Goal: Task Accomplishment & Management: Complete application form

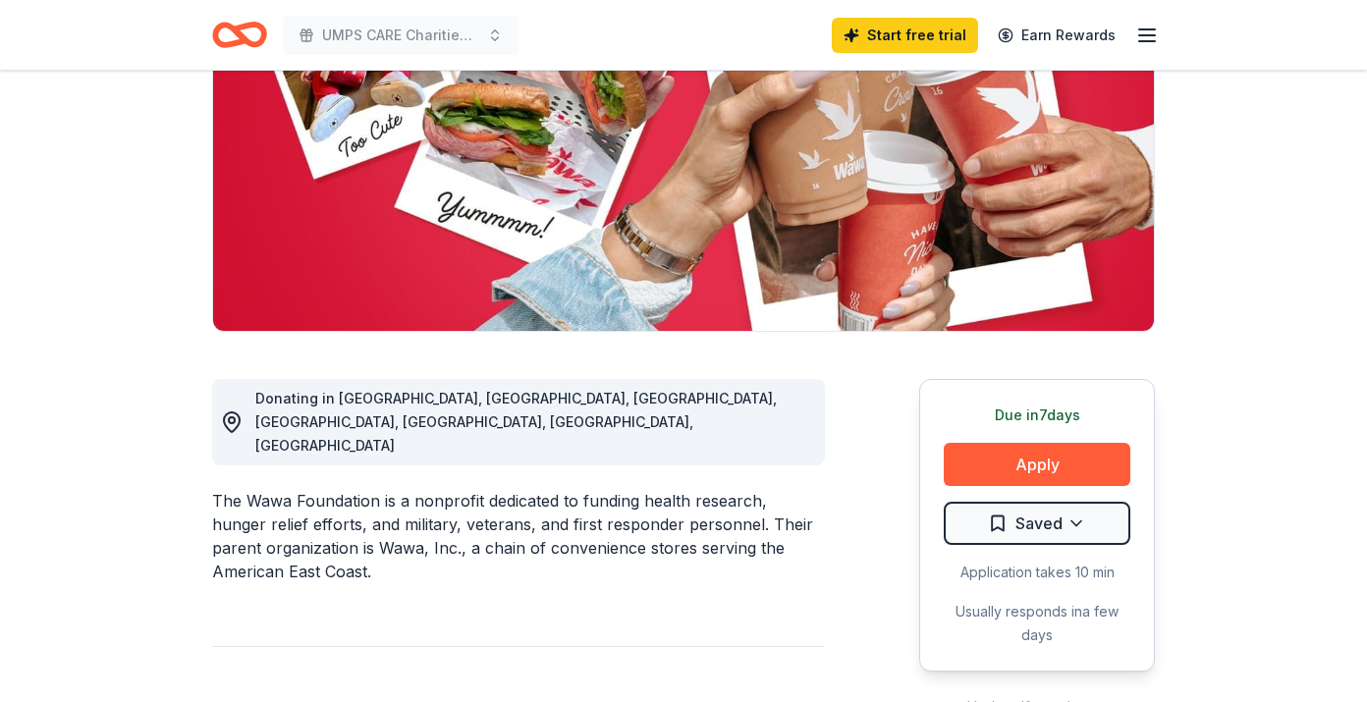
scroll to position [295, 0]
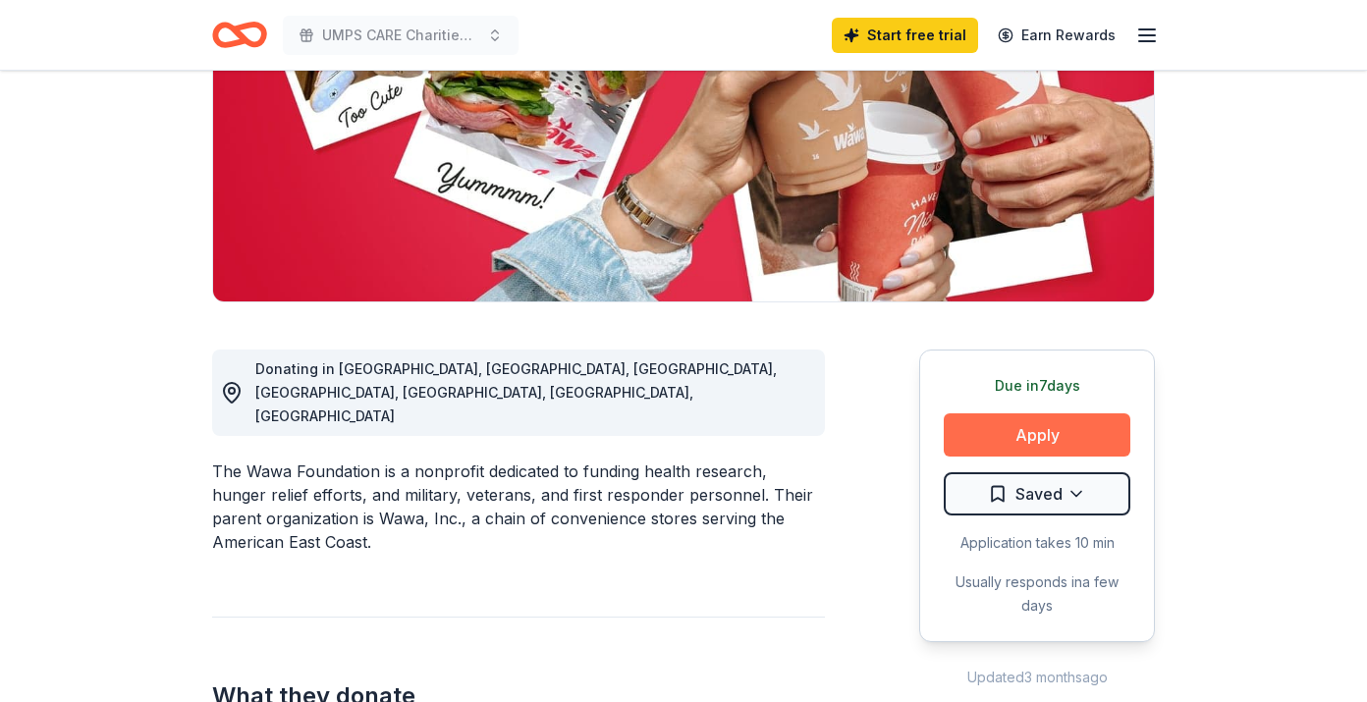
click at [1032, 437] on button "Apply" at bounding box center [1037, 435] width 187 height 43
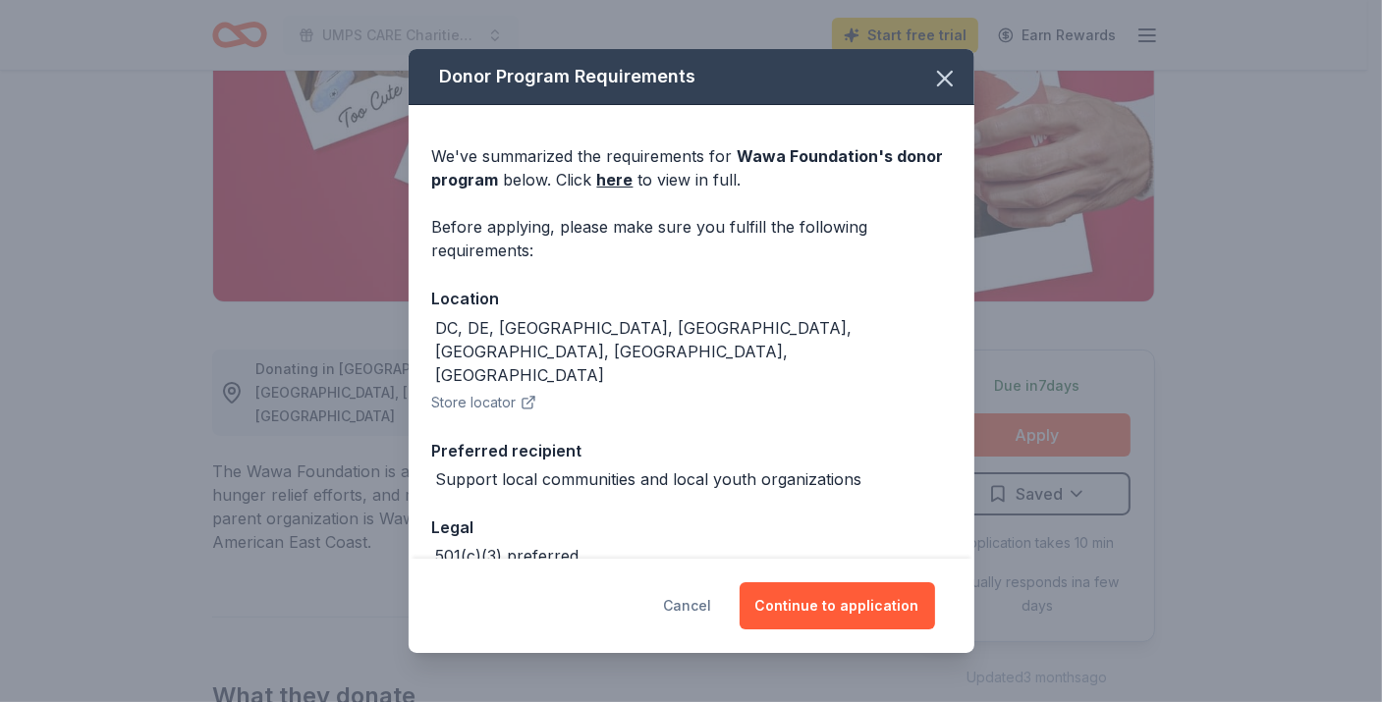
click at [703, 592] on button "Cancel" at bounding box center [688, 605] width 48 height 47
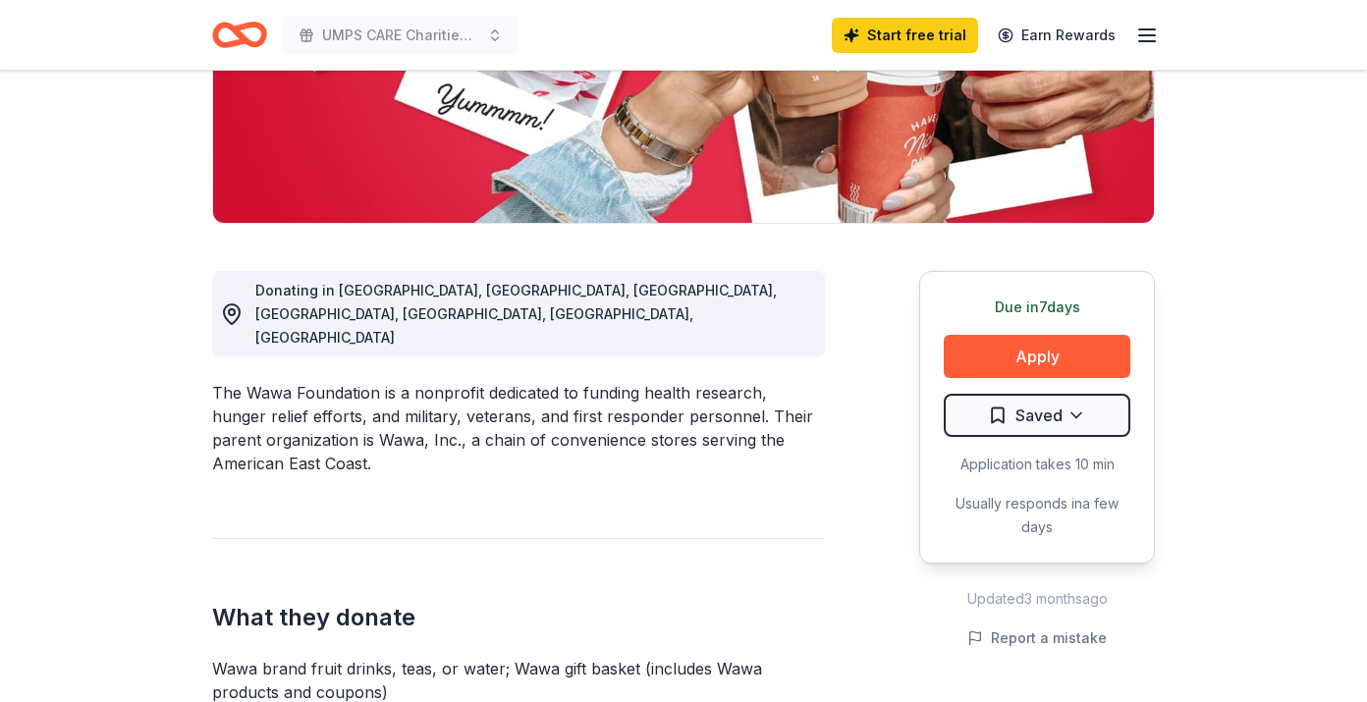
scroll to position [589, 0]
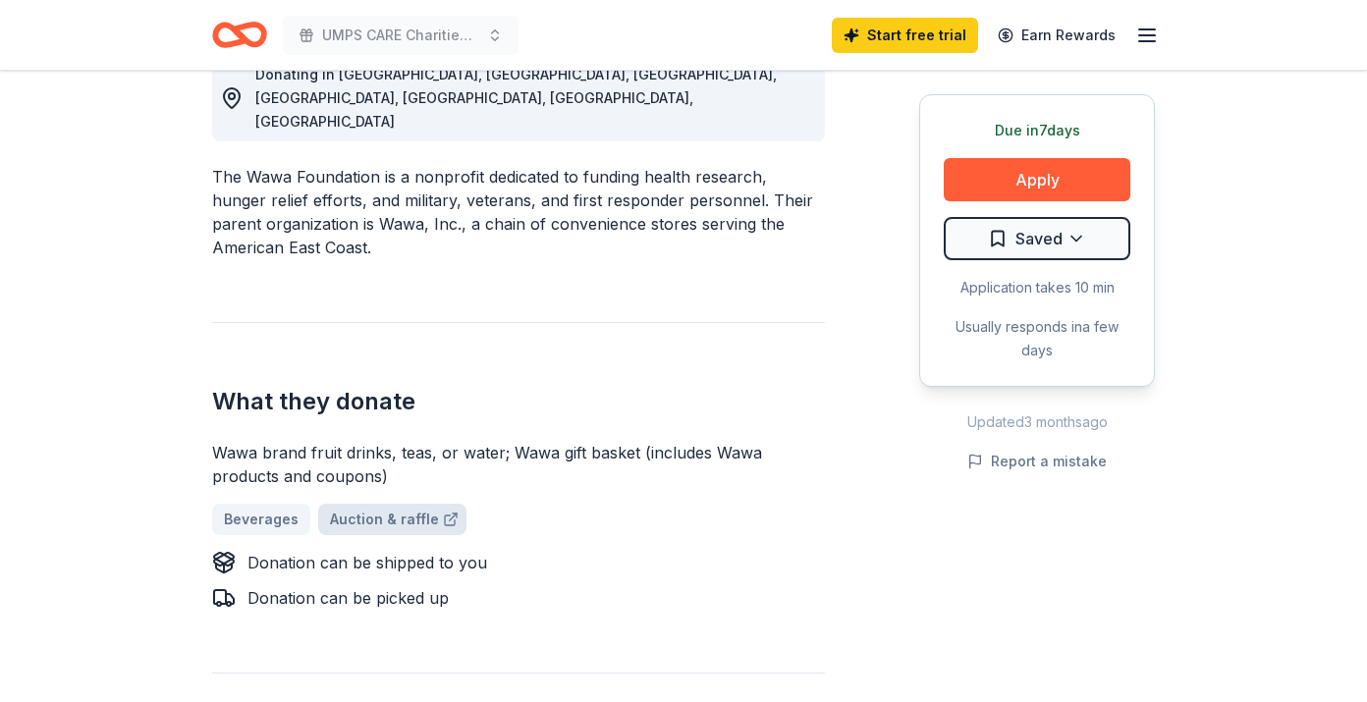
click at [424, 504] on link "Auction & raffle" at bounding box center [392, 519] width 148 height 31
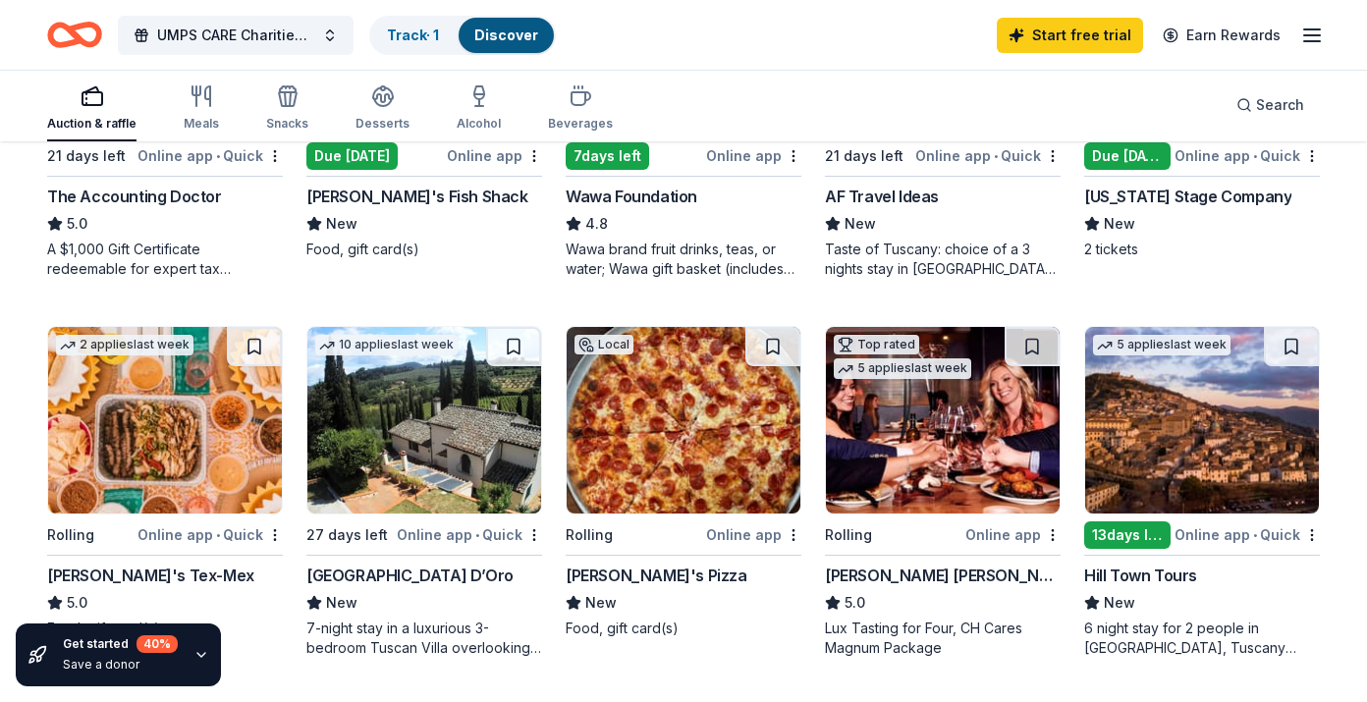
scroll to position [589, 0]
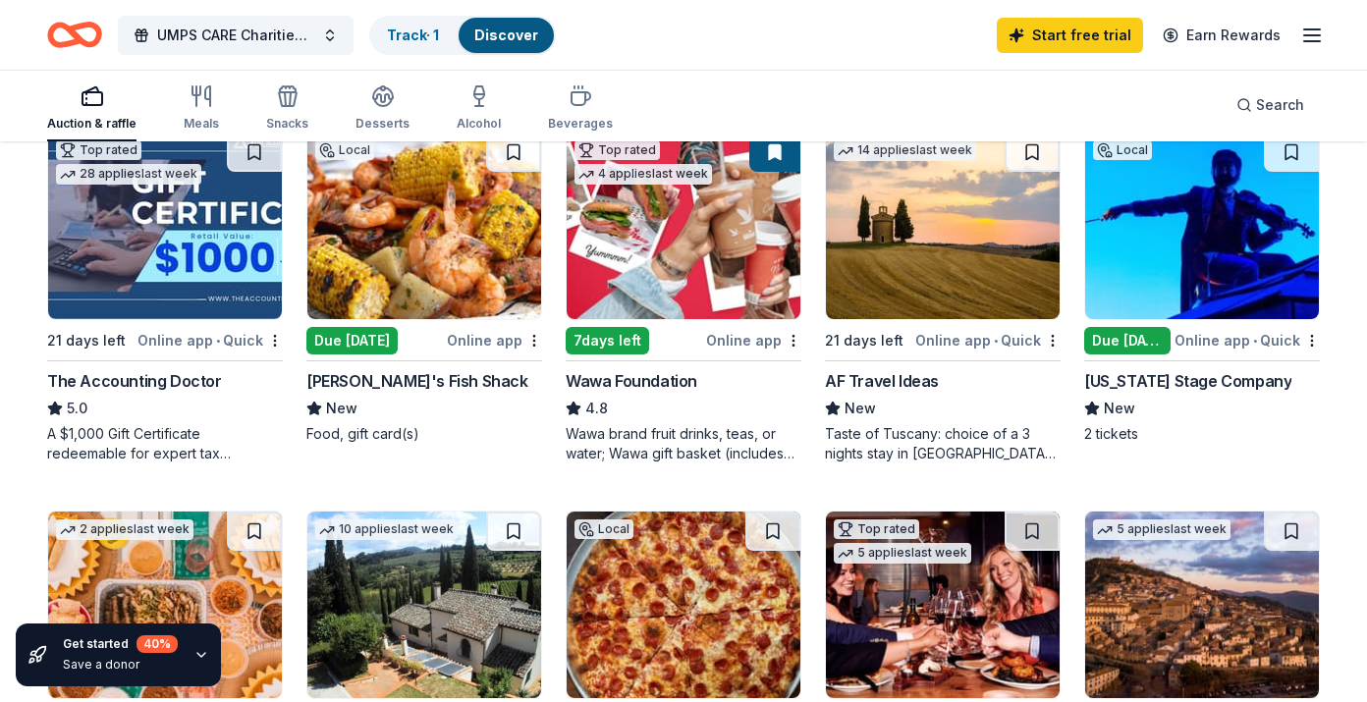
click at [666, 370] on div "Wawa Foundation" at bounding box center [632, 381] width 132 height 24
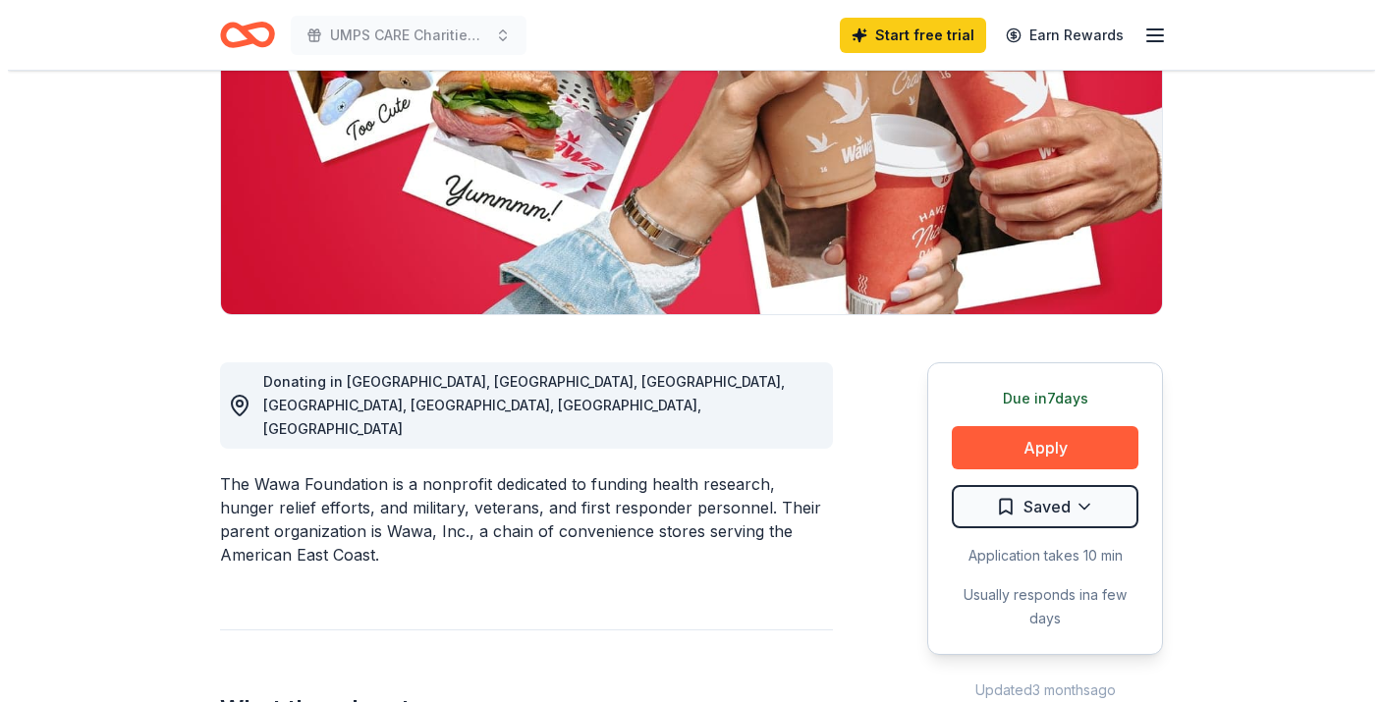
scroll to position [295, 0]
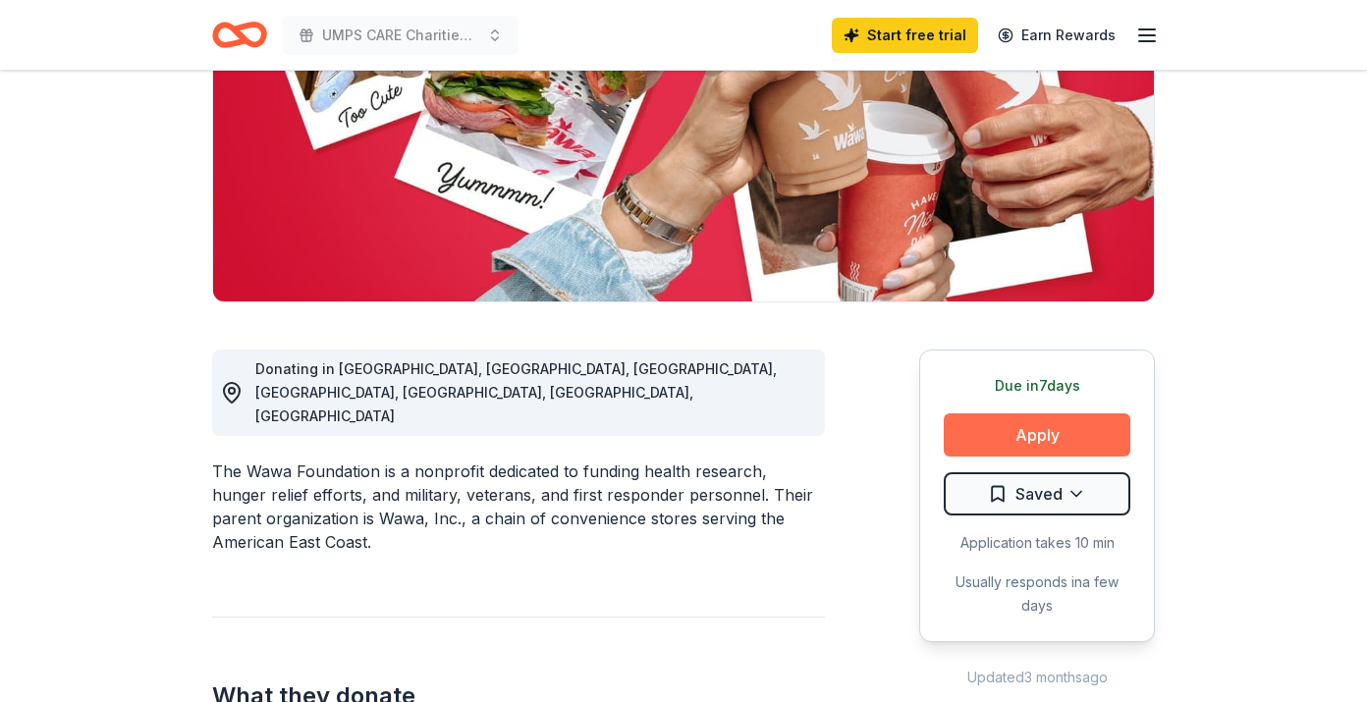
click at [1040, 429] on button "Apply" at bounding box center [1037, 435] width 187 height 43
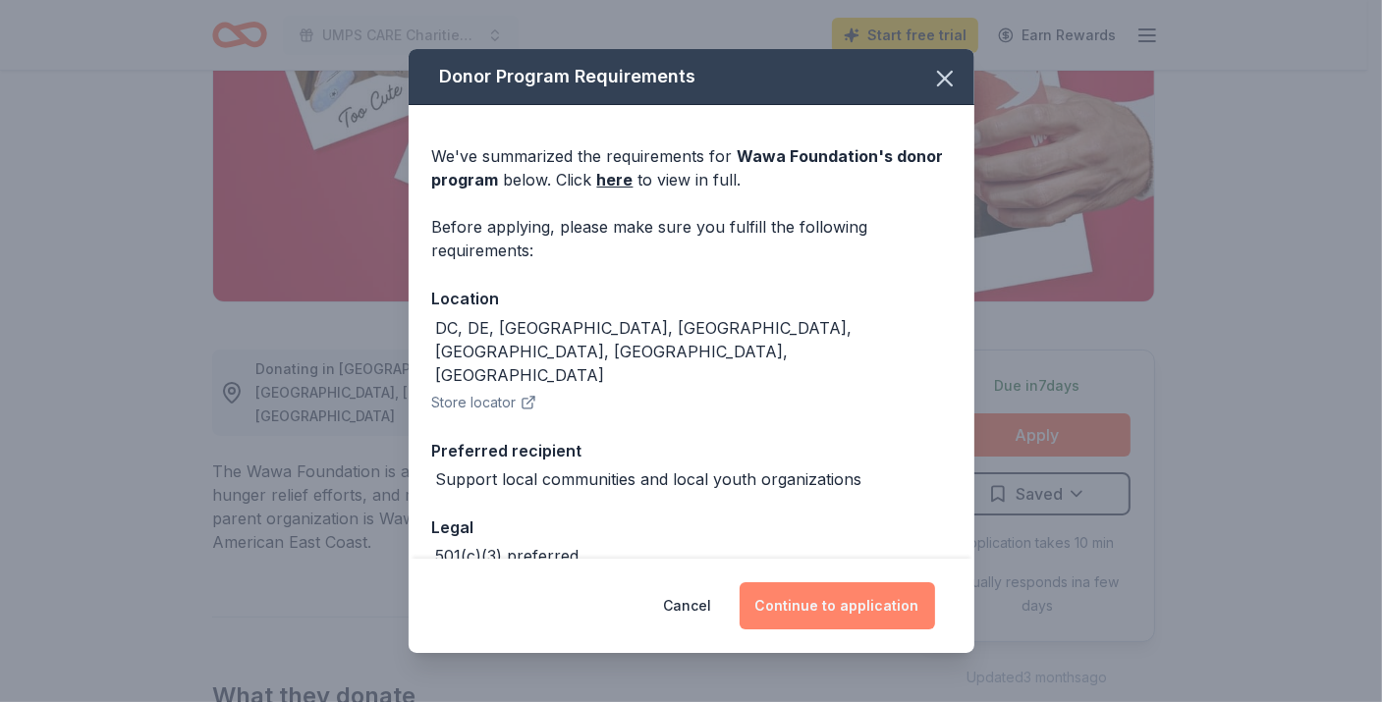
click at [819, 618] on button "Continue to application" at bounding box center [837, 605] width 195 height 47
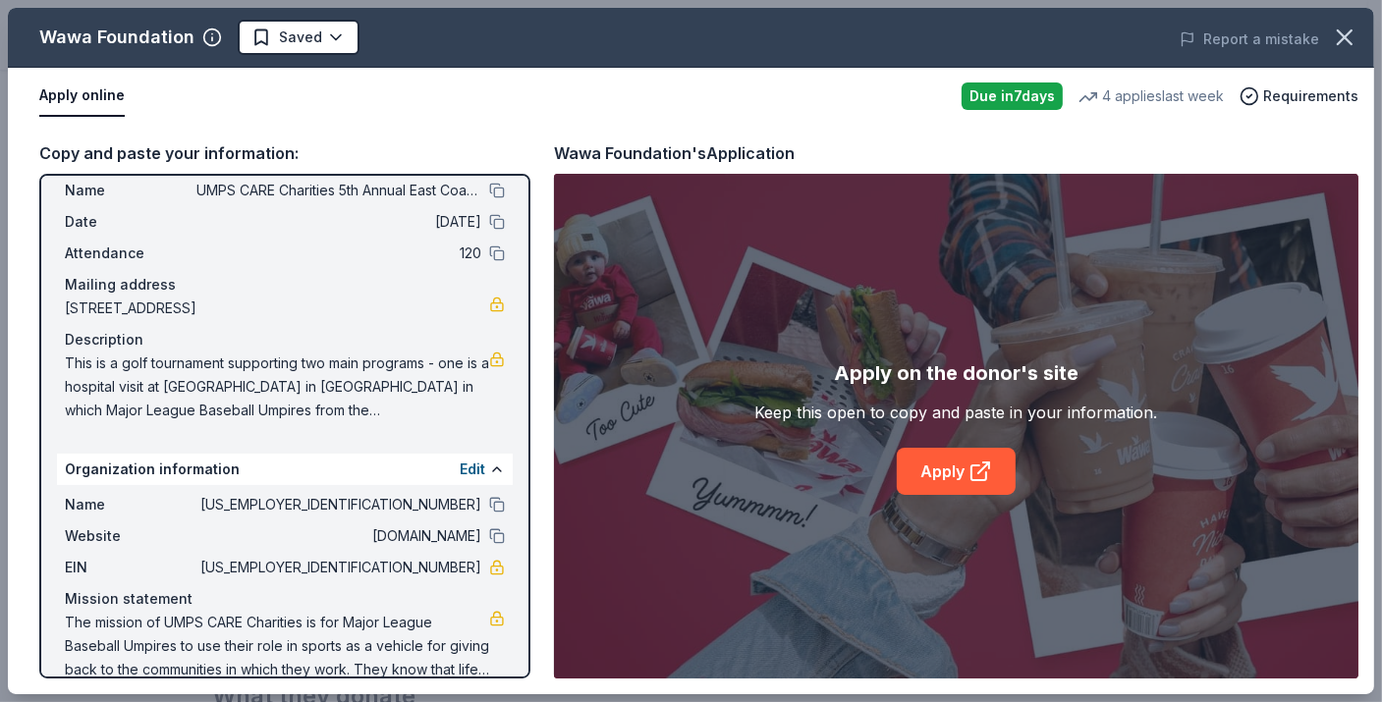
scroll to position [79, 0]
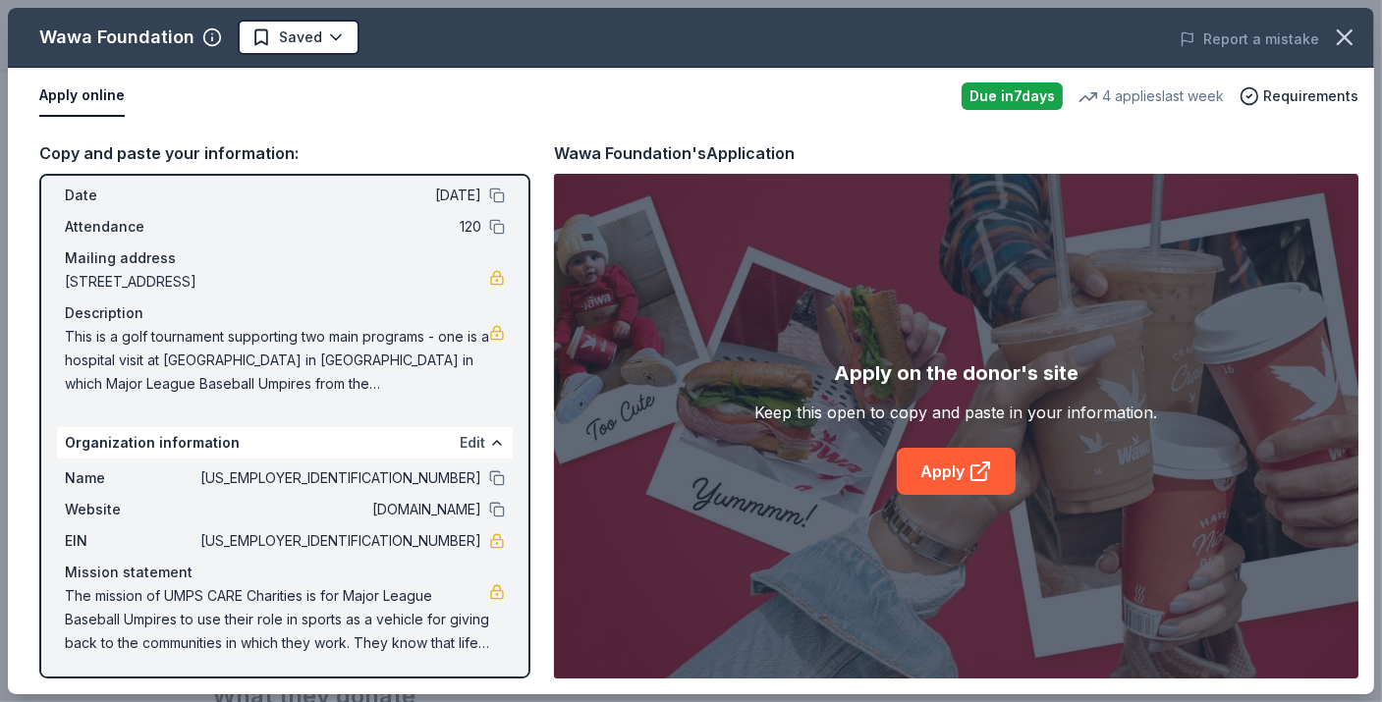
click at [462, 442] on button "Edit" at bounding box center [473, 443] width 26 height 24
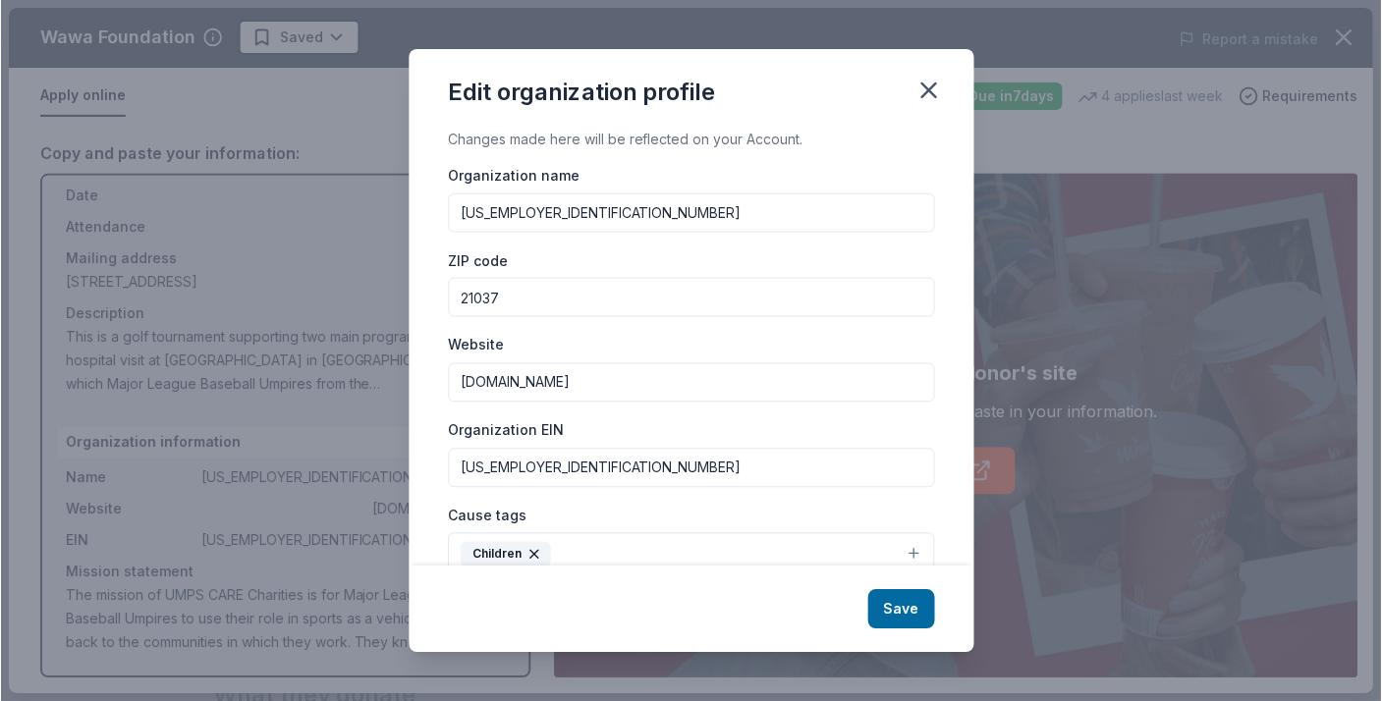
scroll to position [219, 0]
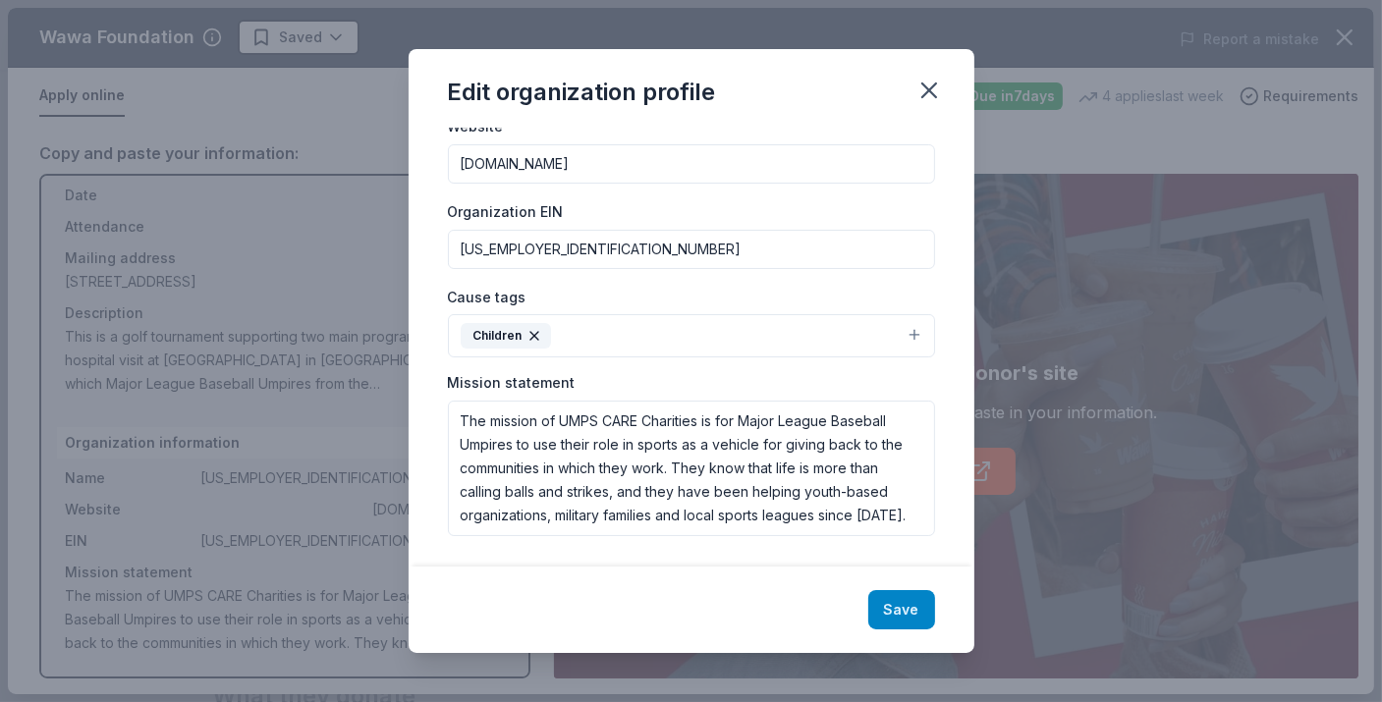
click at [920, 603] on button "Save" at bounding box center [901, 609] width 67 height 39
click at [919, 87] on icon "button" at bounding box center [929, 91] width 28 height 28
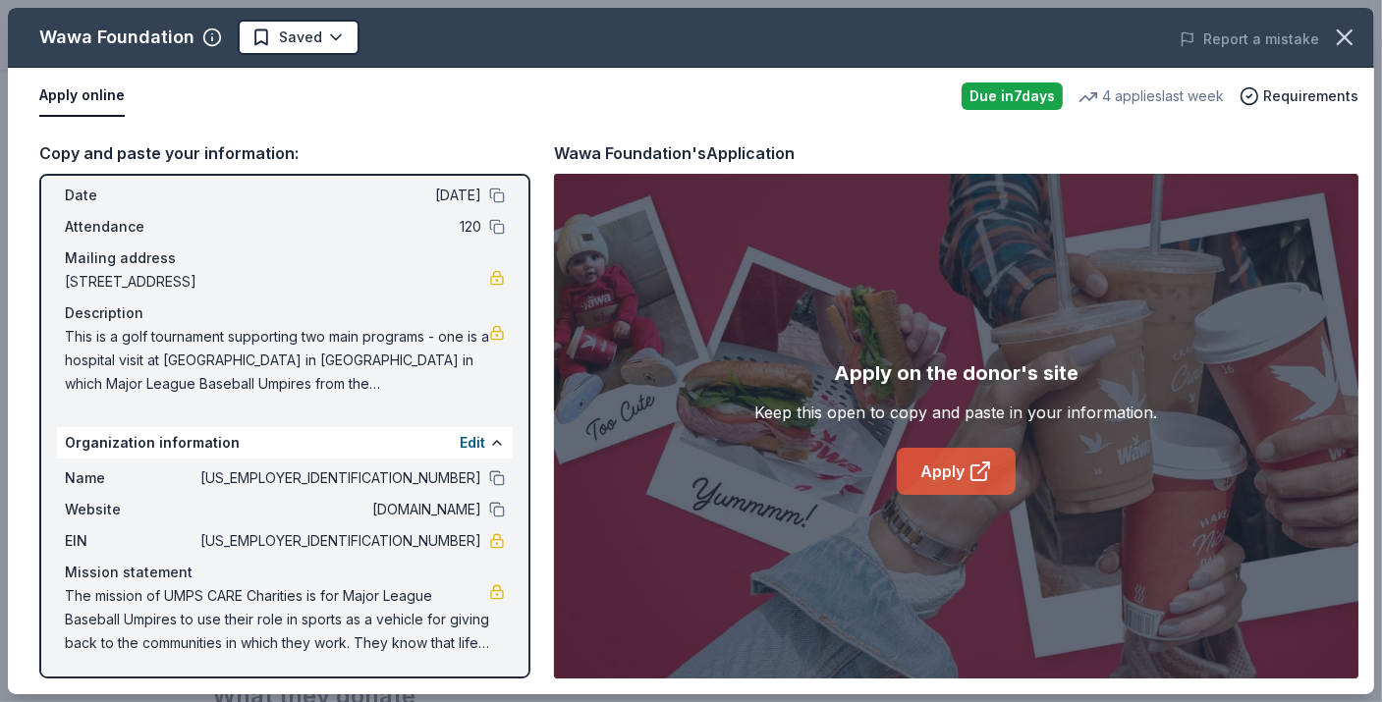
click at [950, 481] on link "Apply" at bounding box center [956, 471] width 119 height 47
